Goal: Transaction & Acquisition: Purchase product/service

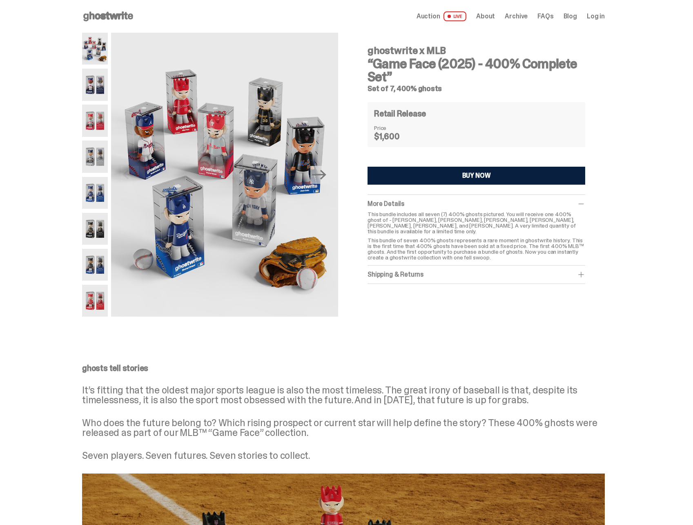
click at [435, 16] on span "Auction" at bounding box center [429, 16] width 24 height 7
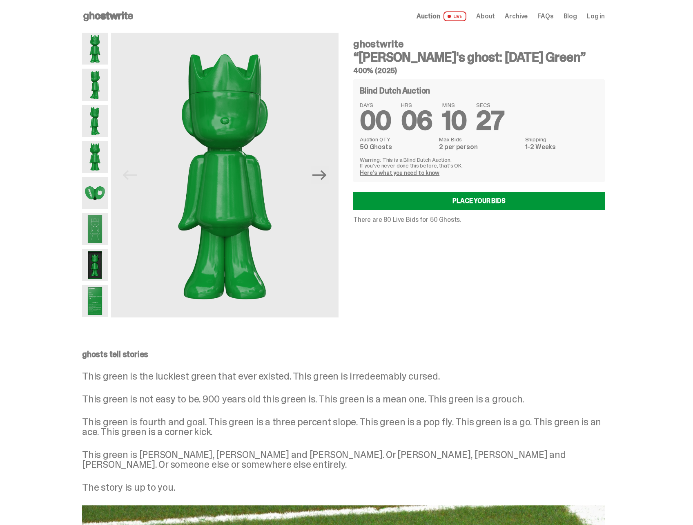
click at [102, 194] on img at bounding box center [95, 193] width 26 height 32
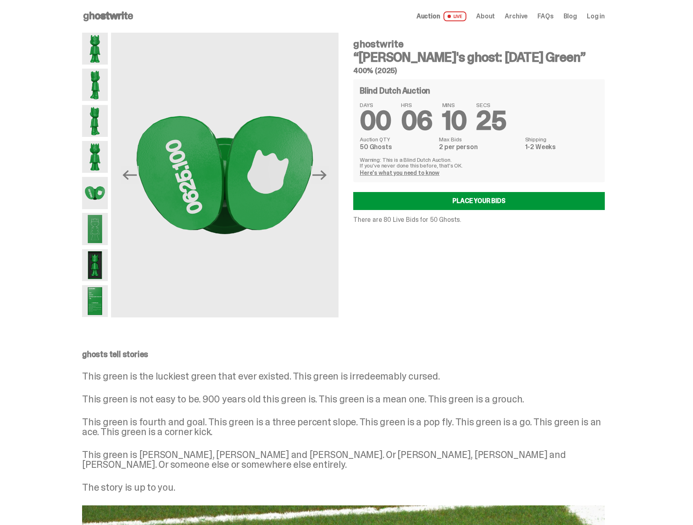
click at [99, 224] on img at bounding box center [95, 229] width 26 height 32
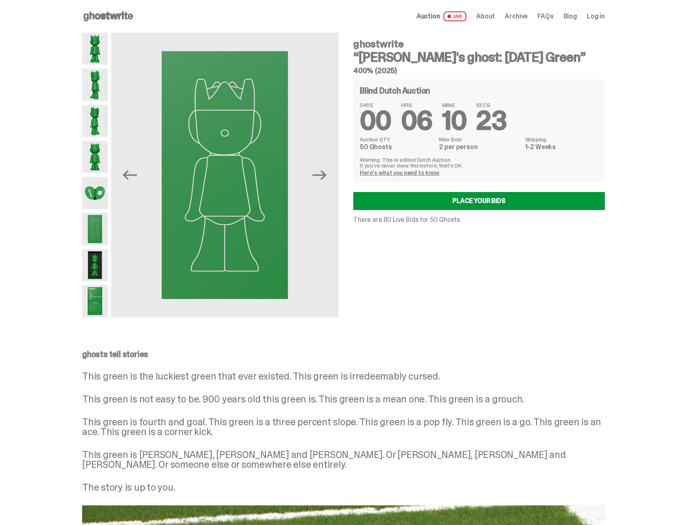
click at [103, 259] on img at bounding box center [95, 265] width 26 height 32
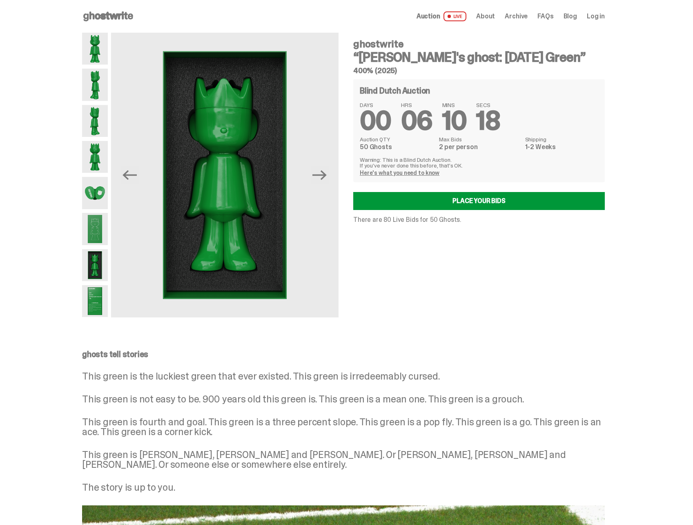
click at [94, 305] on img at bounding box center [95, 301] width 26 height 32
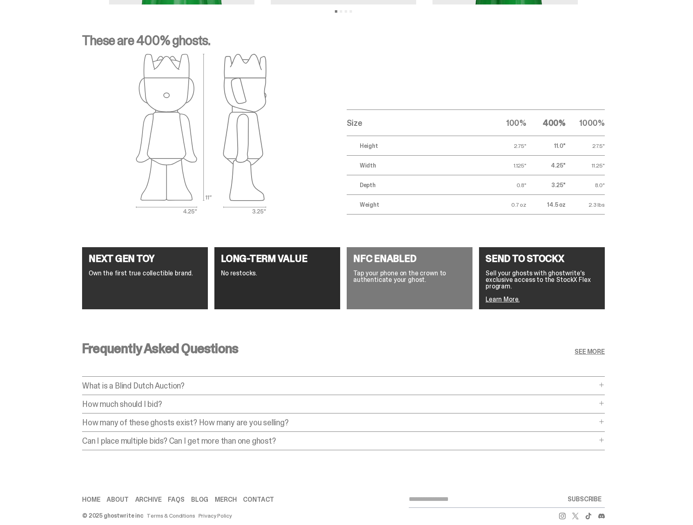
scroll to position [1311, 0]
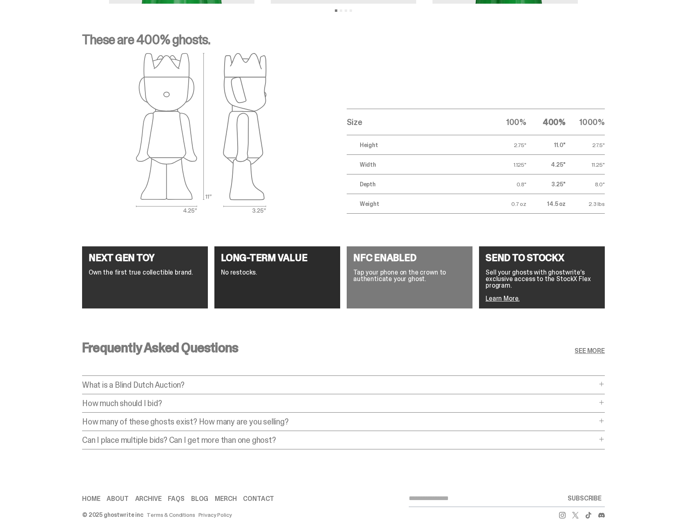
click at [198, 399] on p "How much should I bid?" at bounding box center [339, 403] width 515 height 8
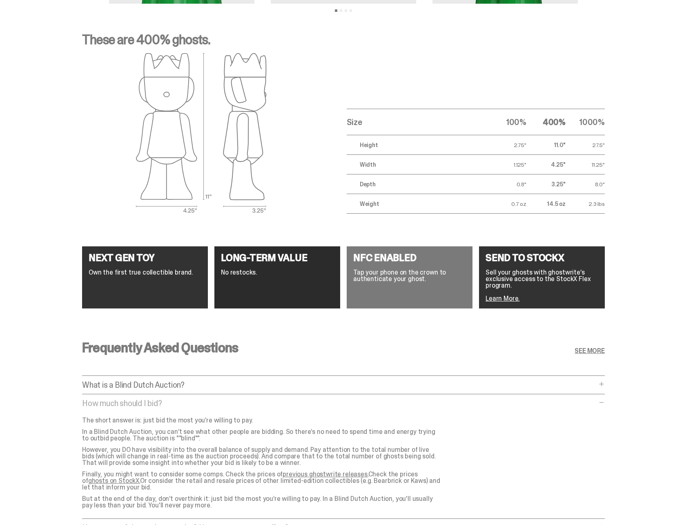
click at [200, 399] on p "How much should I bid?" at bounding box center [339, 403] width 515 height 8
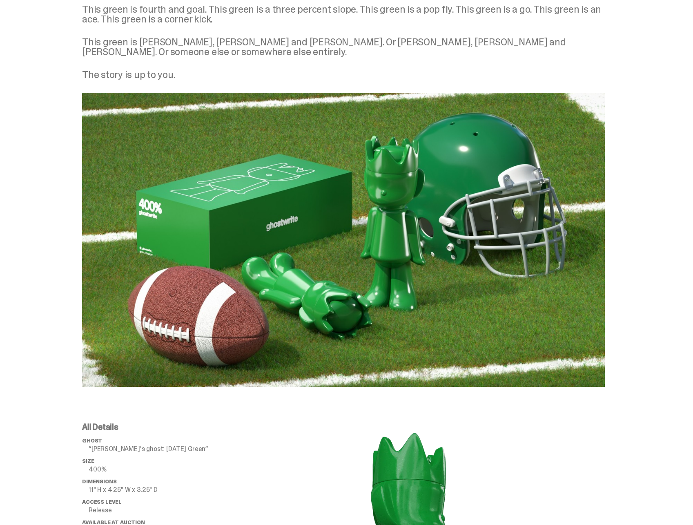
scroll to position [0, 0]
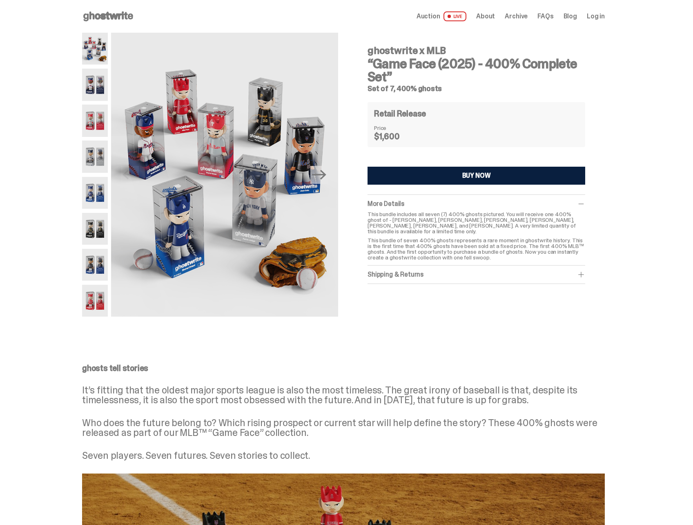
click at [434, 176] on button "BUY NOW" at bounding box center [477, 176] width 218 height 18
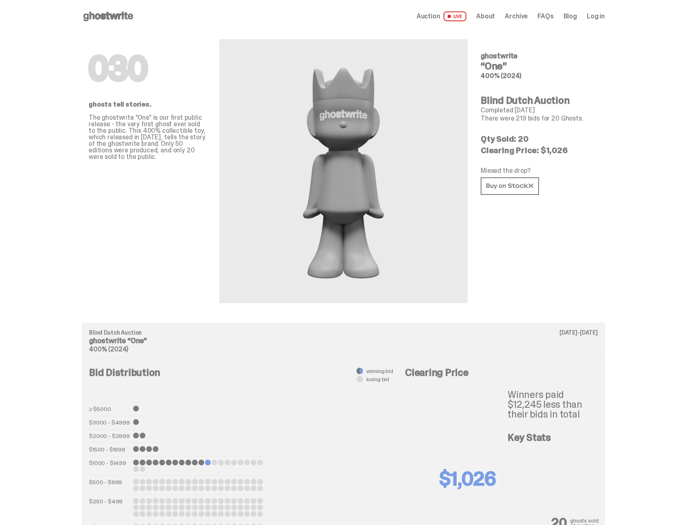
click at [438, 14] on span "Auction" at bounding box center [429, 16] width 24 height 7
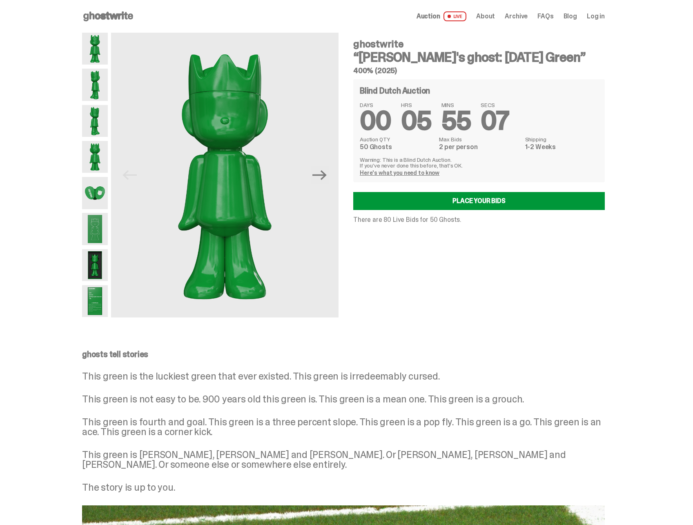
click at [119, 15] on icon at bounding box center [108, 16] width 52 height 13
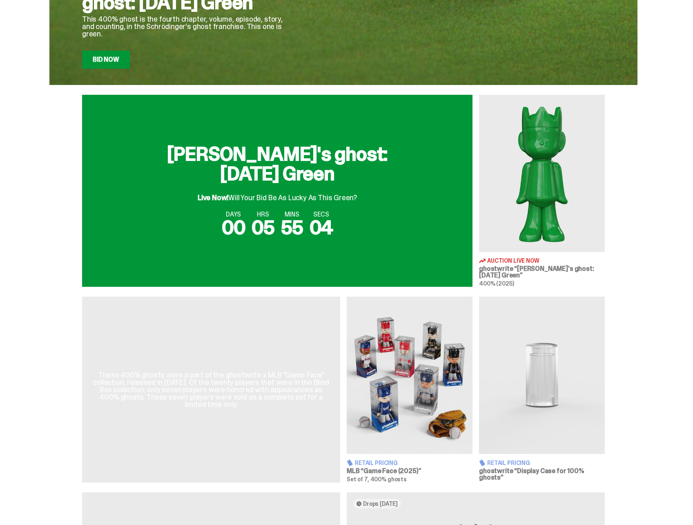
scroll to position [286, 0]
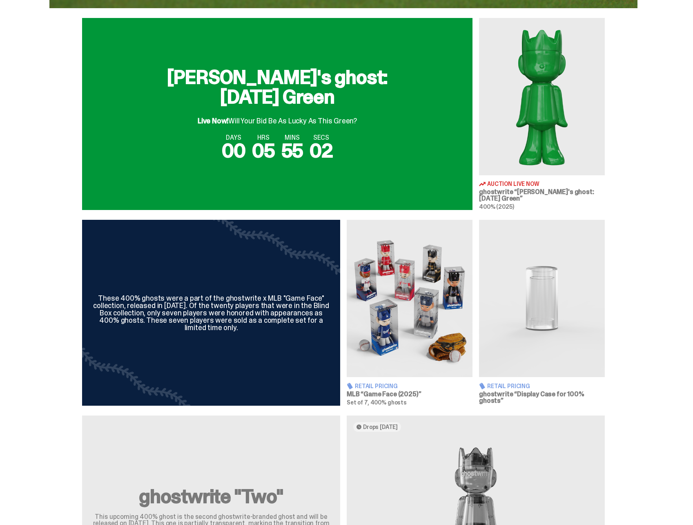
click at [405, 394] on h3 "MLB “Game Face (2025)”" at bounding box center [410, 394] width 126 height 7
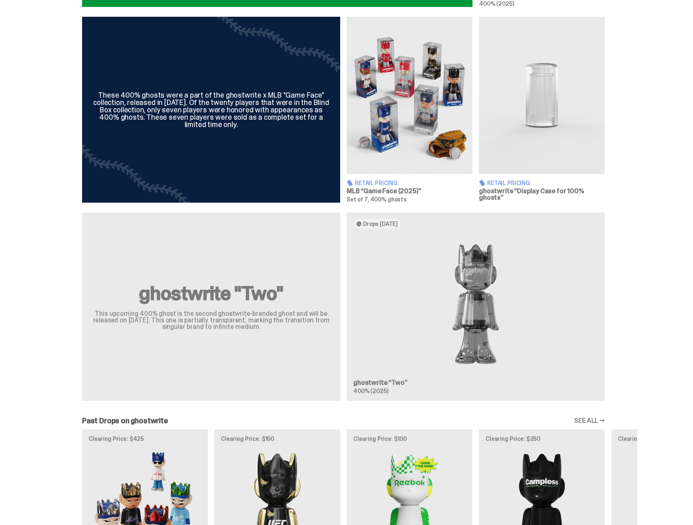
scroll to position [481, 0]
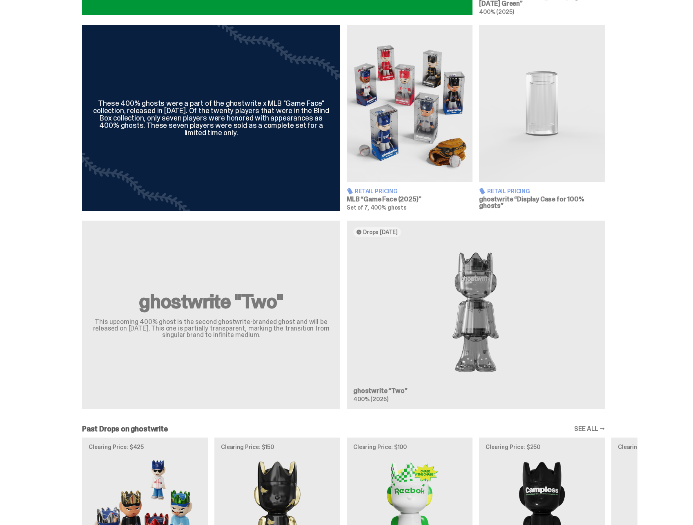
click at [394, 197] on h3 "MLB “Game Face (2025)”" at bounding box center [410, 199] width 126 height 7
